Goal: Manage account settings

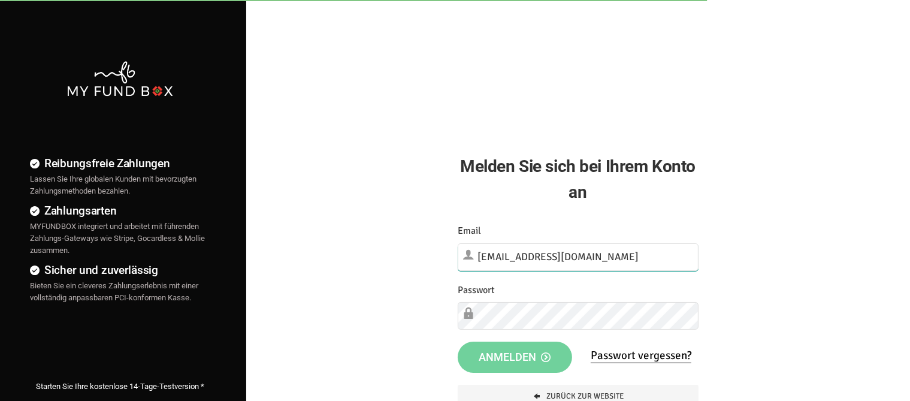
click at [603, 250] on input "[EMAIL_ADDRESS][DOMAIN_NAME]" at bounding box center [578, 257] width 241 height 28
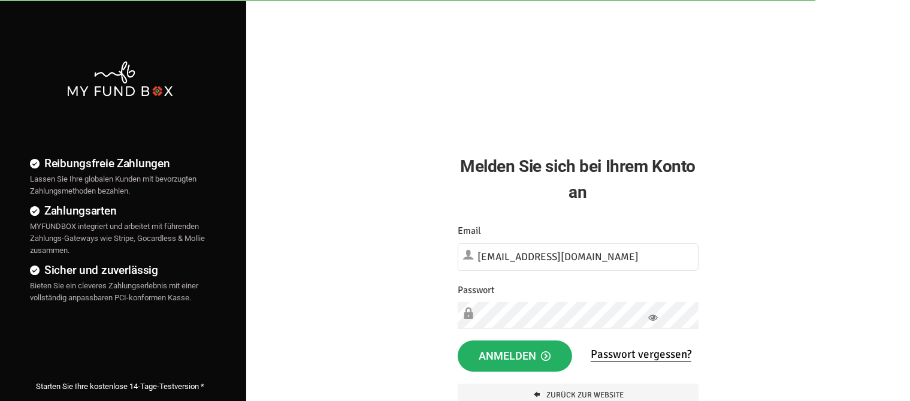
click at [458, 340] on button "Anmelden" at bounding box center [515, 355] width 114 height 31
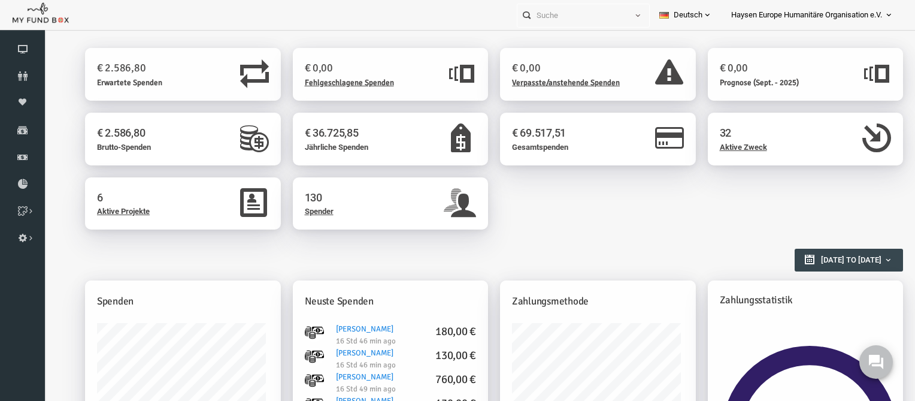
click at [872, 16] on span "Haysen Europe Humanitäre Organisation e.V." at bounding box center [806, 15] width 151 height 21
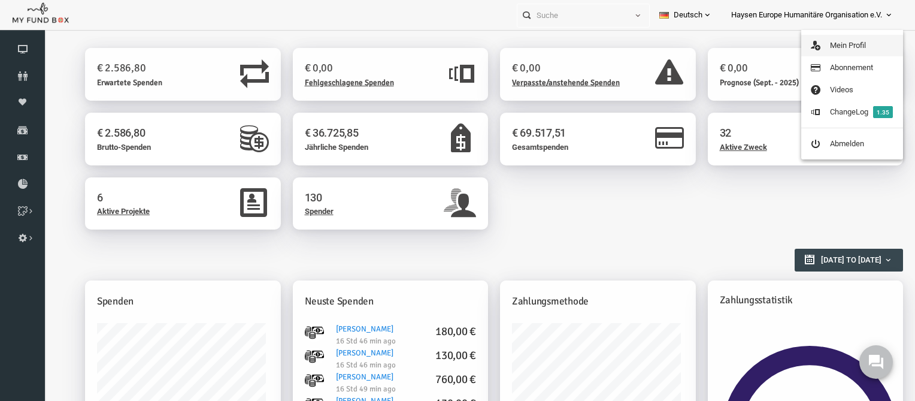
click at [831, 49] on link "Mein Profil" at bounding box center [852, 46] width 102 height 22
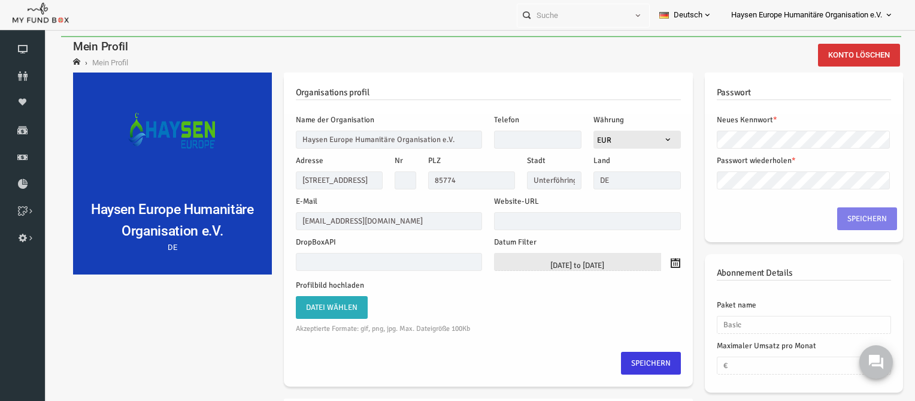
click at [883, 12] on link "Haysen Europe Humanitäre Organisation e.V." at bounding box center [813, 15] width 182 height 30
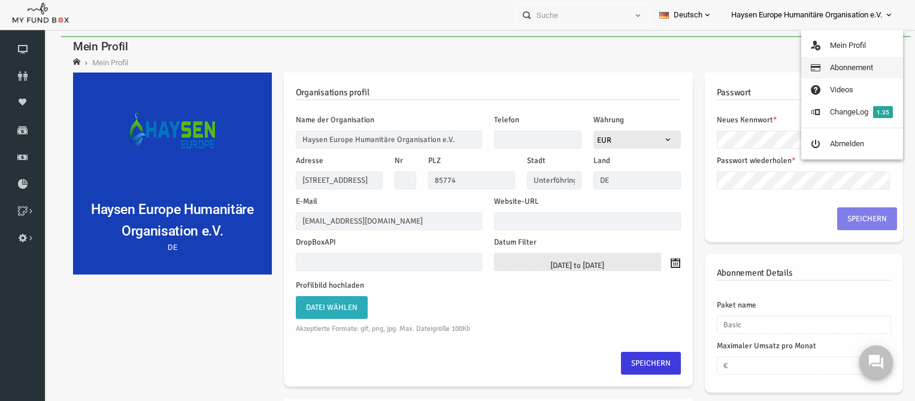
click at [827, 62] on link "Abonnement" at bounding box center [852, 68] width 102 height 22
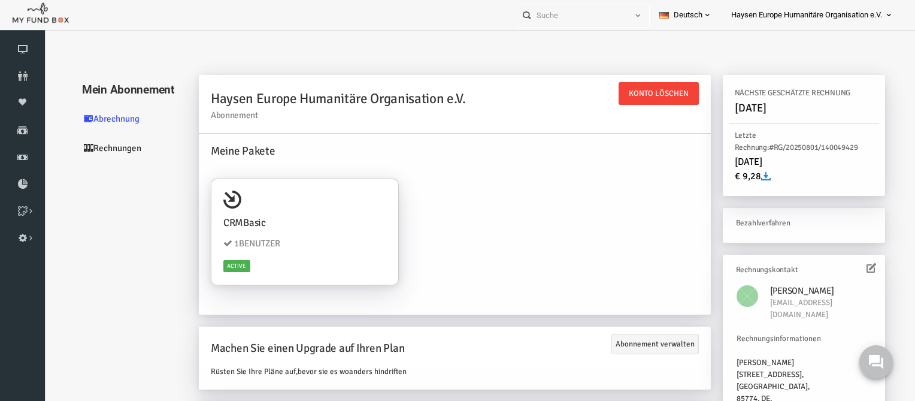
click at [124, 153] on link "Rechnungen" at bounding box center [115, 148] width 120 height 29
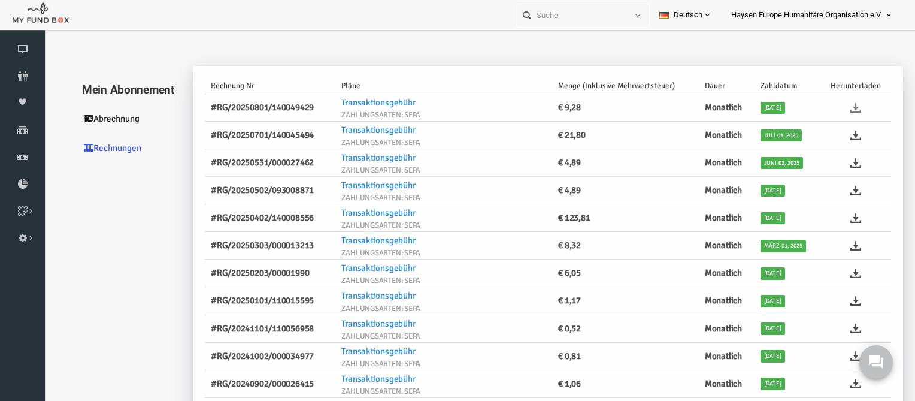
click at [834, 104] on icon at bounding box center [838, 107] width 11 height 11
